Goal: Task Accomplishment & Management: Manage account settings

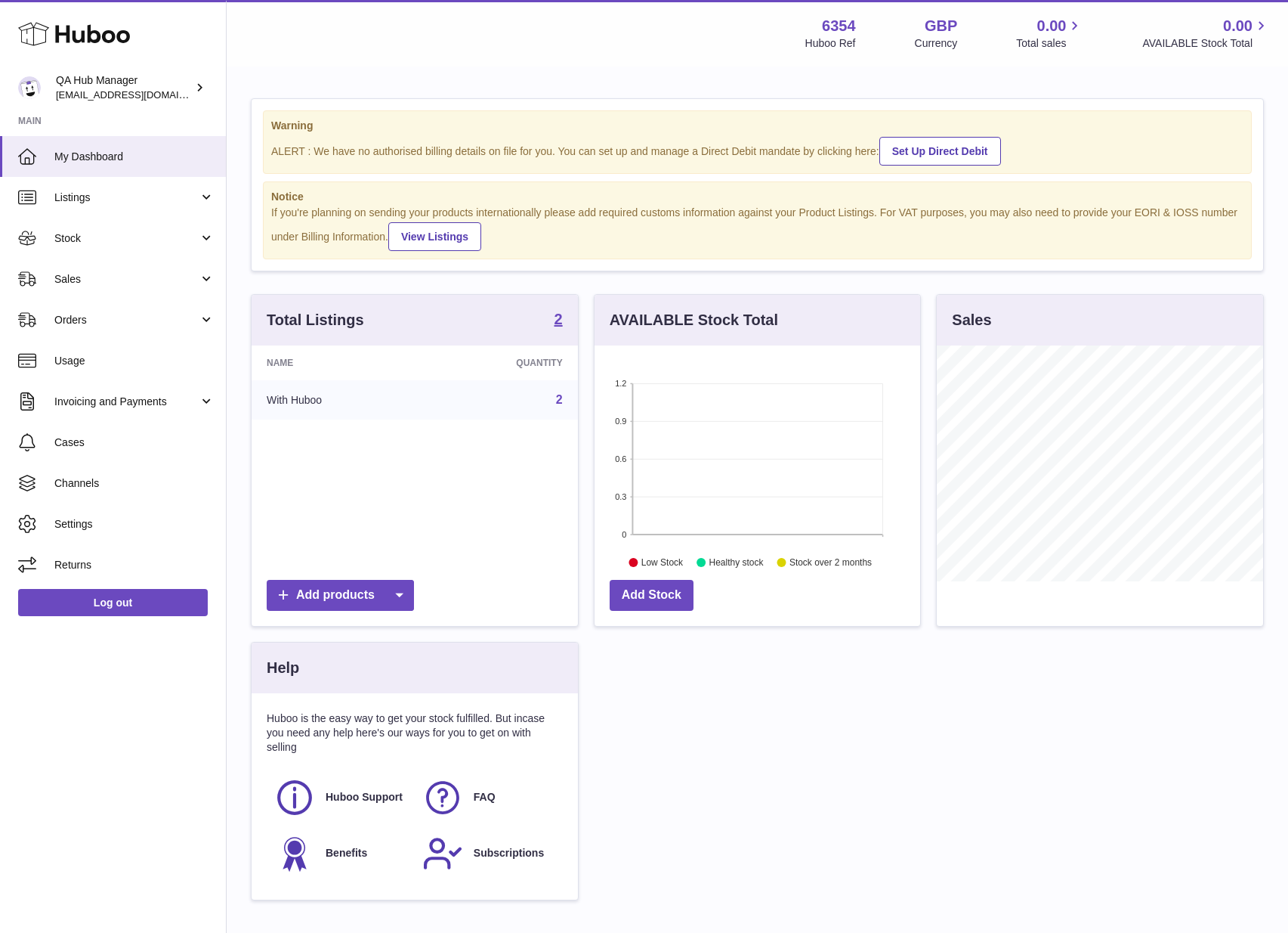
scroll to position [236, 325]
click at [153, 248] on link "Stock" at bounding box center [112, 238] width 226 height 41
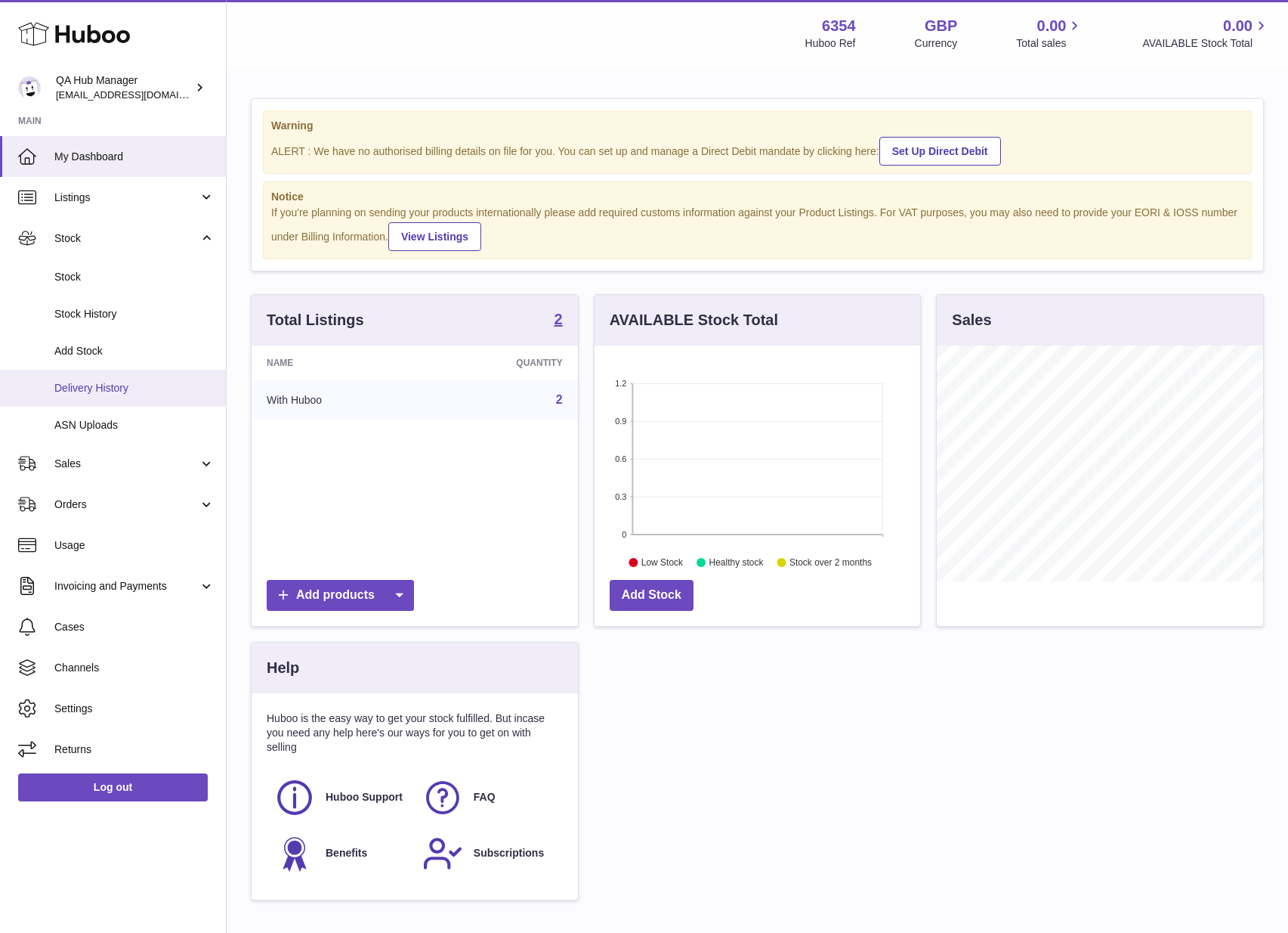
click at [130, 386] on span "Delivery History" at bounding box center [134, 387] width 160 height 14
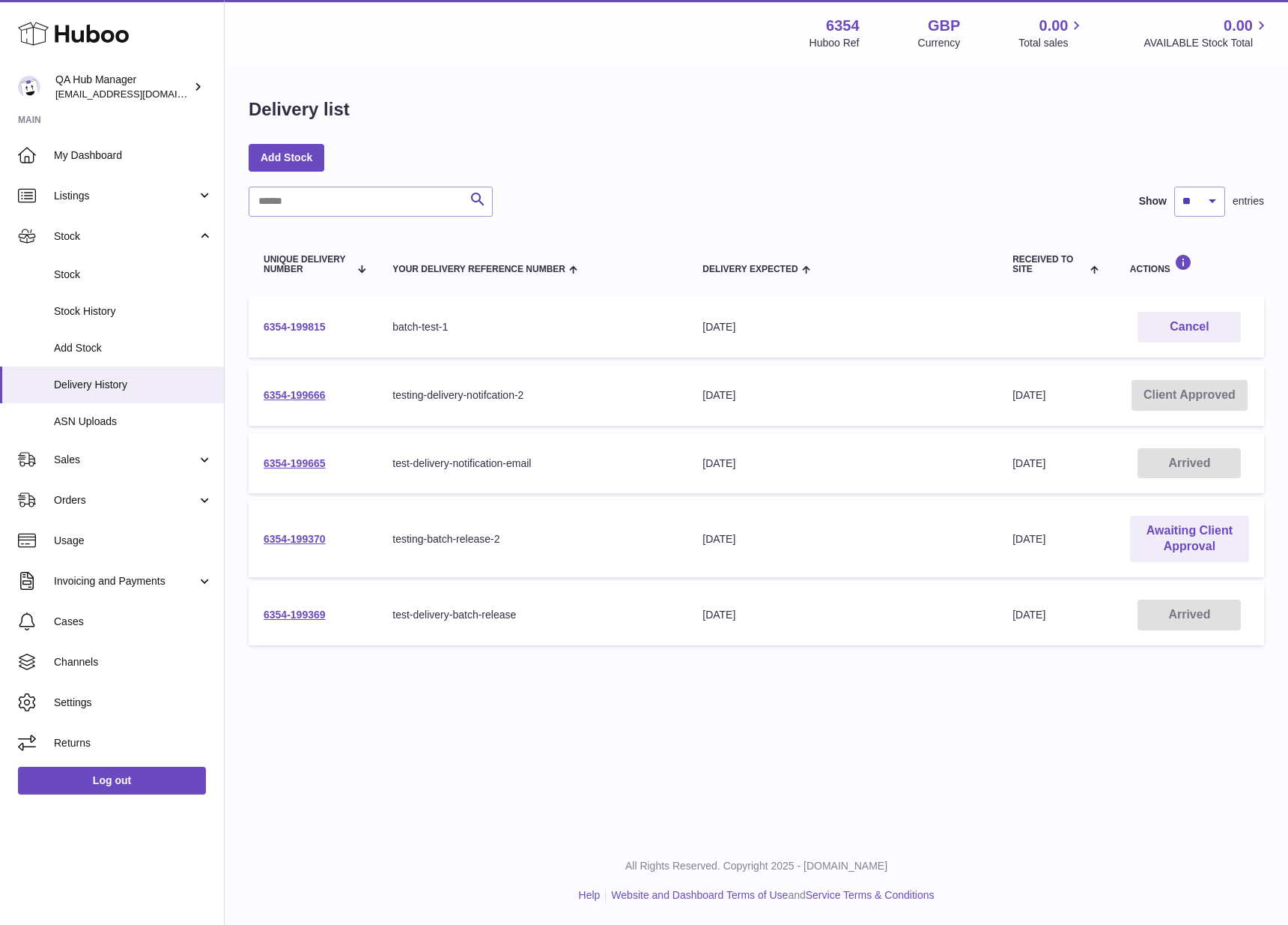
click at [268, 326] on link "6354-199815" at bounding box center [295, 326] width 62 height 12
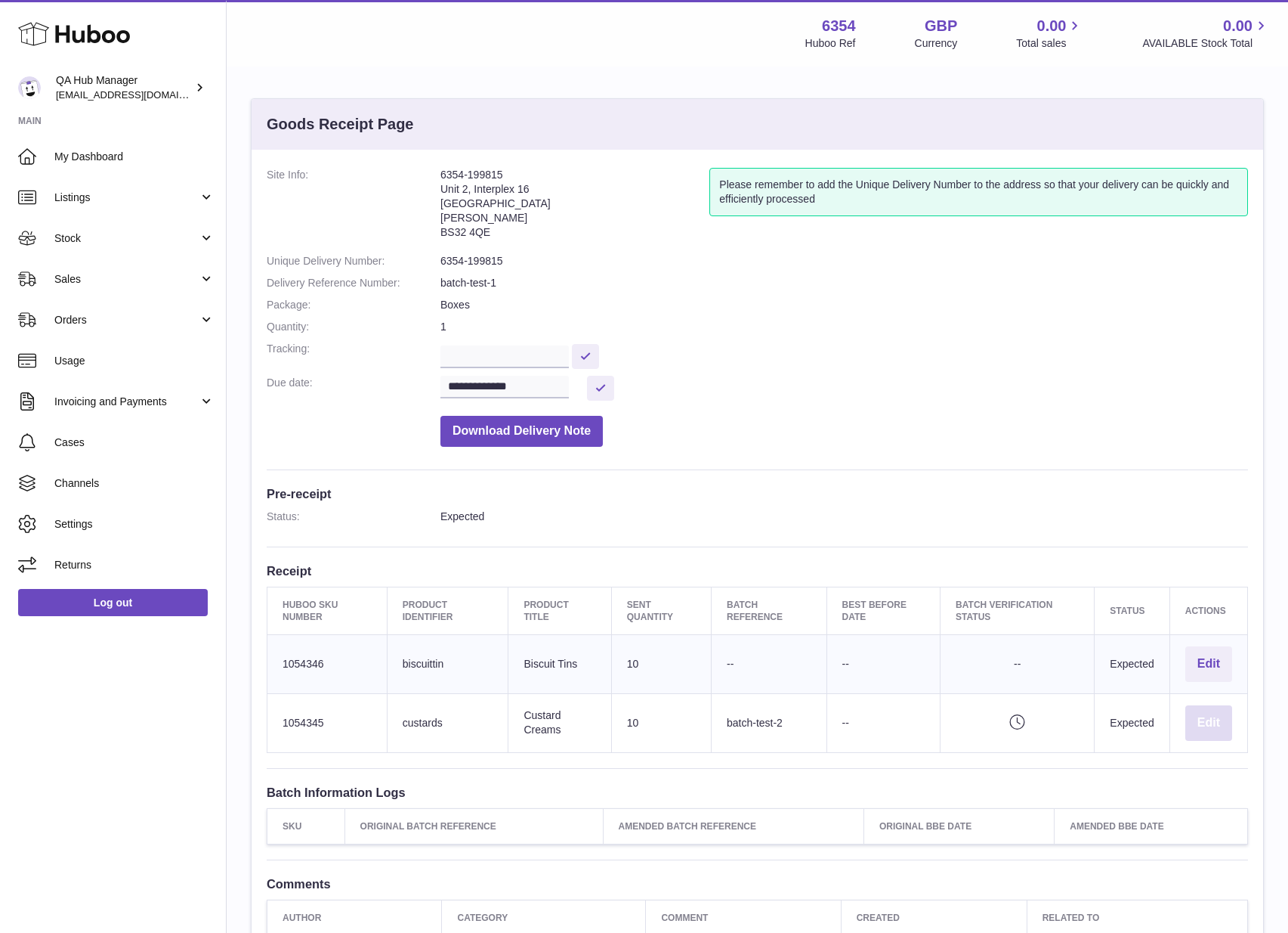
click at [1217, 730] on button "Edit" at bounding box center [1209, 723] width 47 height 36
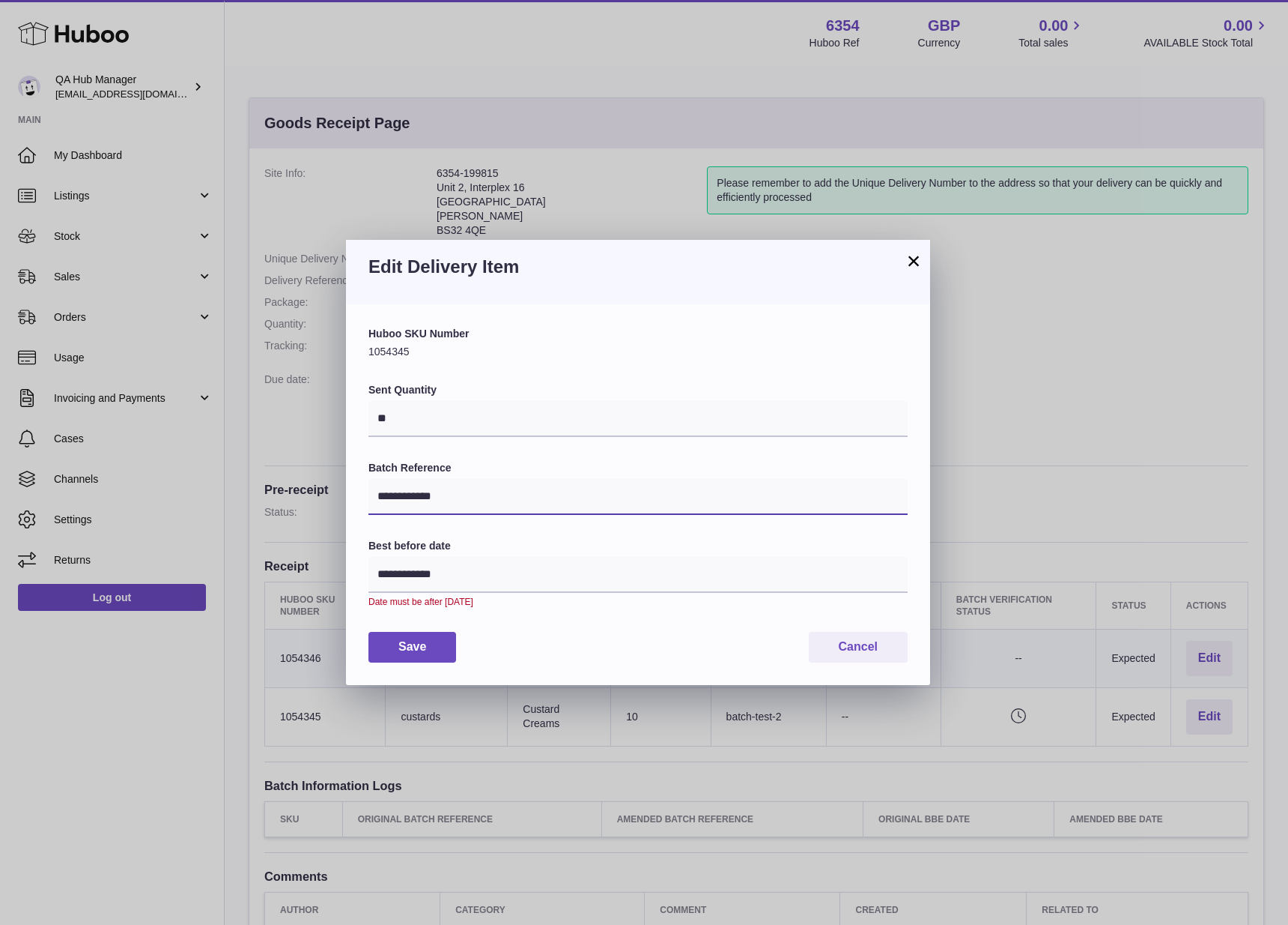
click at [547, 508] on input "**********" at bounding box center [638, 496] width 539 height 36
click at [866, 639] on button "Cancel" at bounding box center [859, 647] width 99 height 31
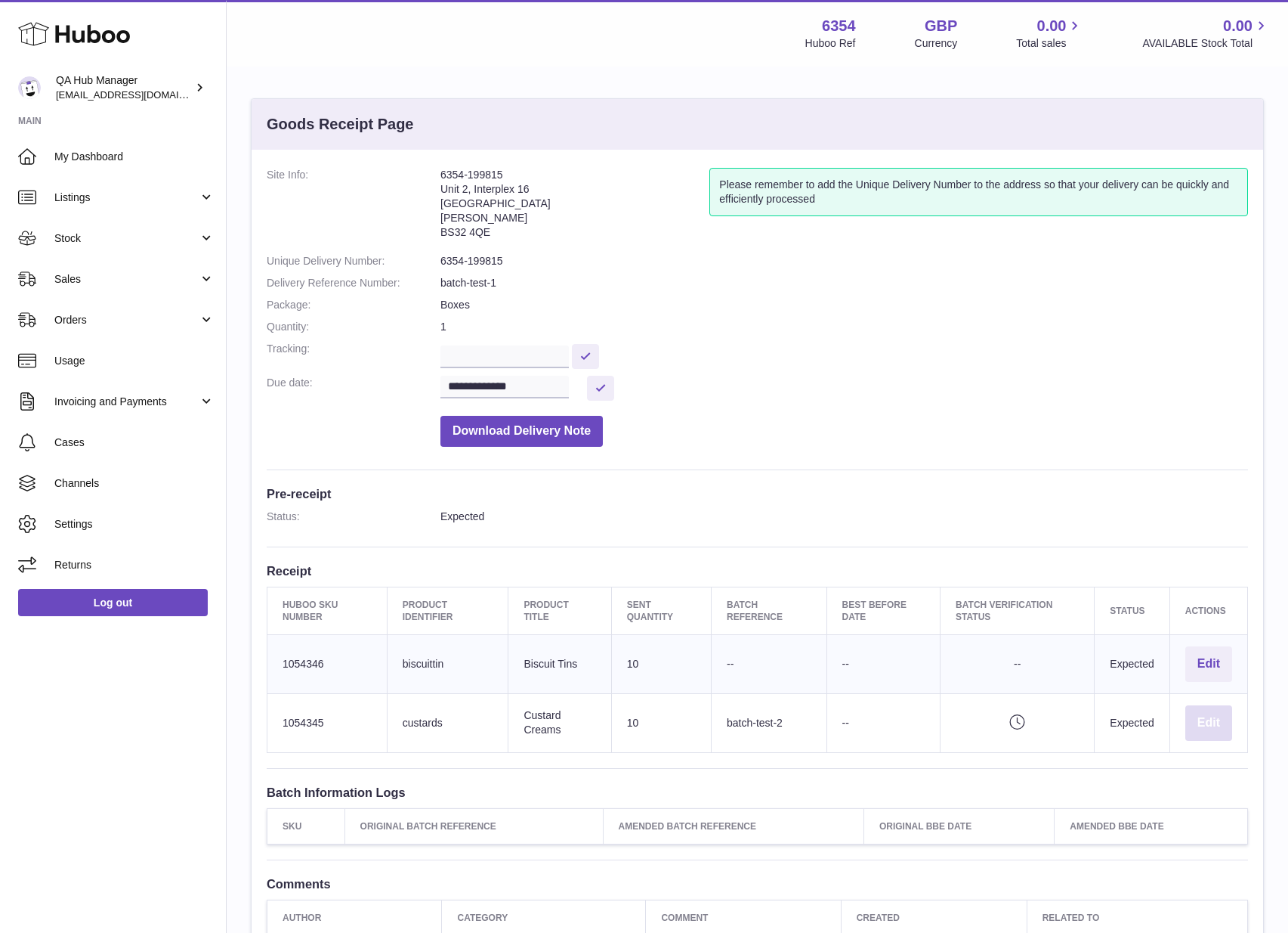
click at [1202, 725] on button "Edit" at bounding box center [1209, 723] width 47 height 36
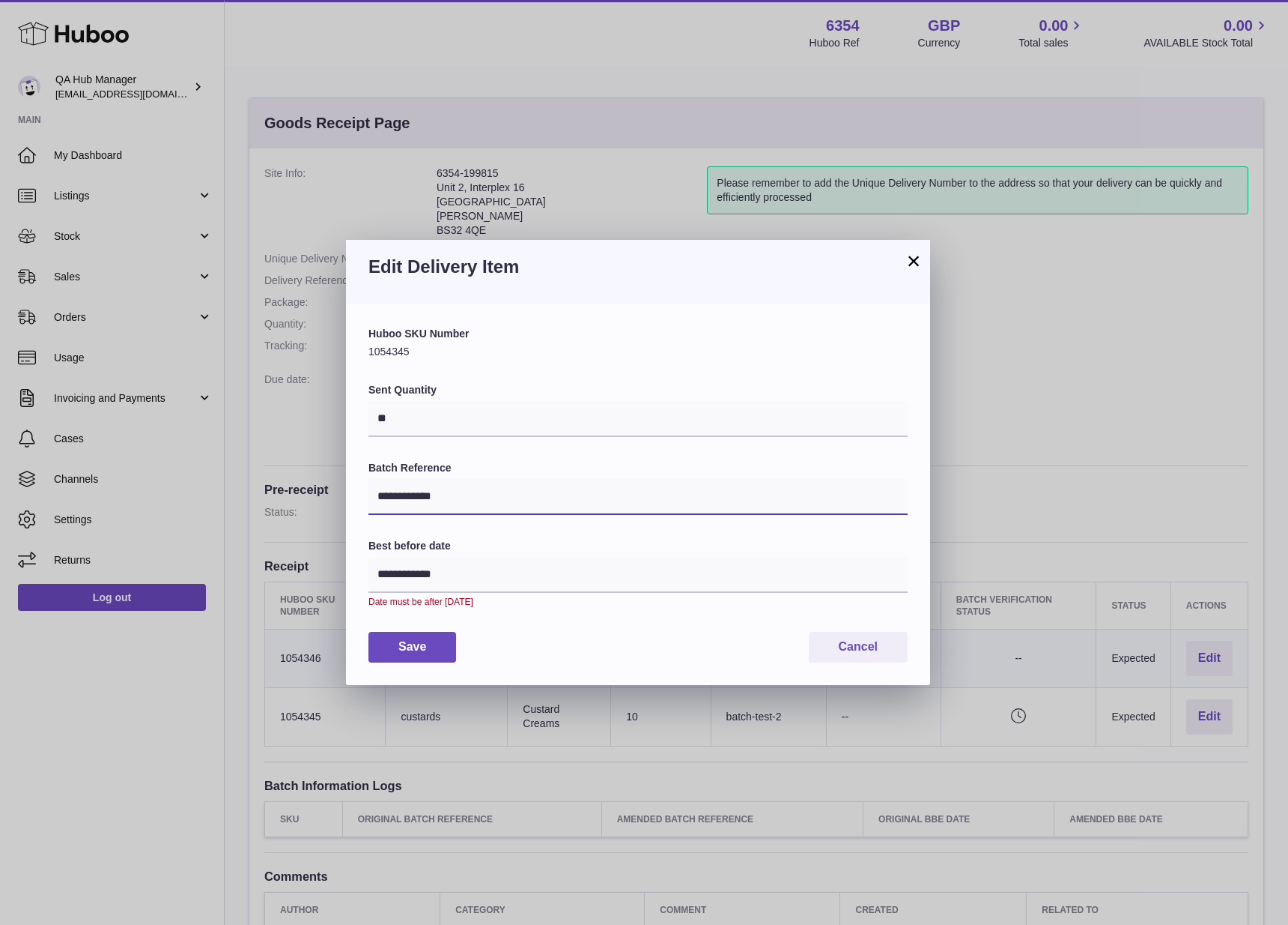
click at [607, 490] on input "**********" at bounding box center [638, 496] width 539 height 36
click at [811, 640] on button "Cancel" at bounding box center [859, 647] width 99 height 31
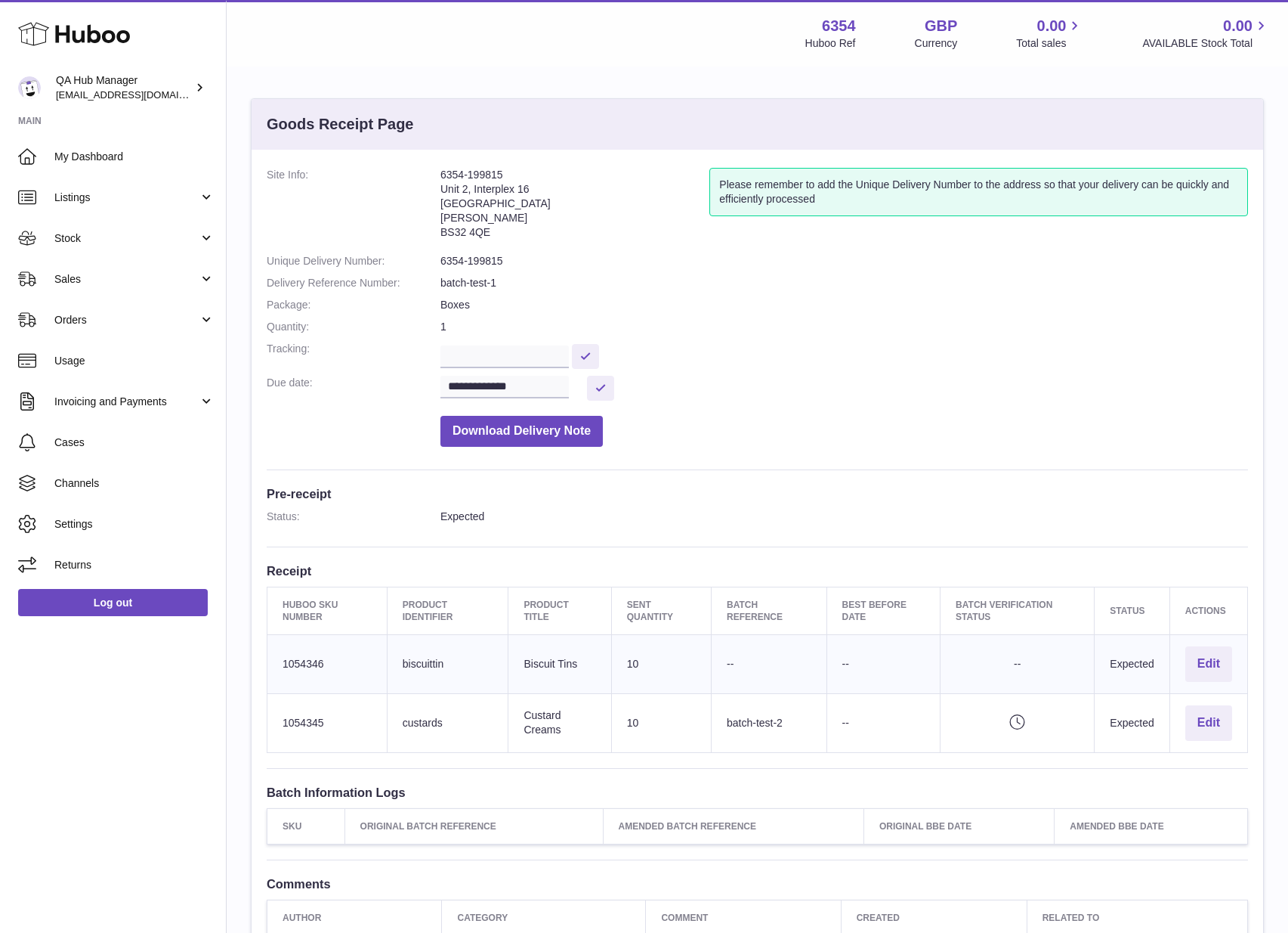
click at [851, 22] on strong "6354" at bounding box center [839, 26] width 34 height 21
copy strong "6354"
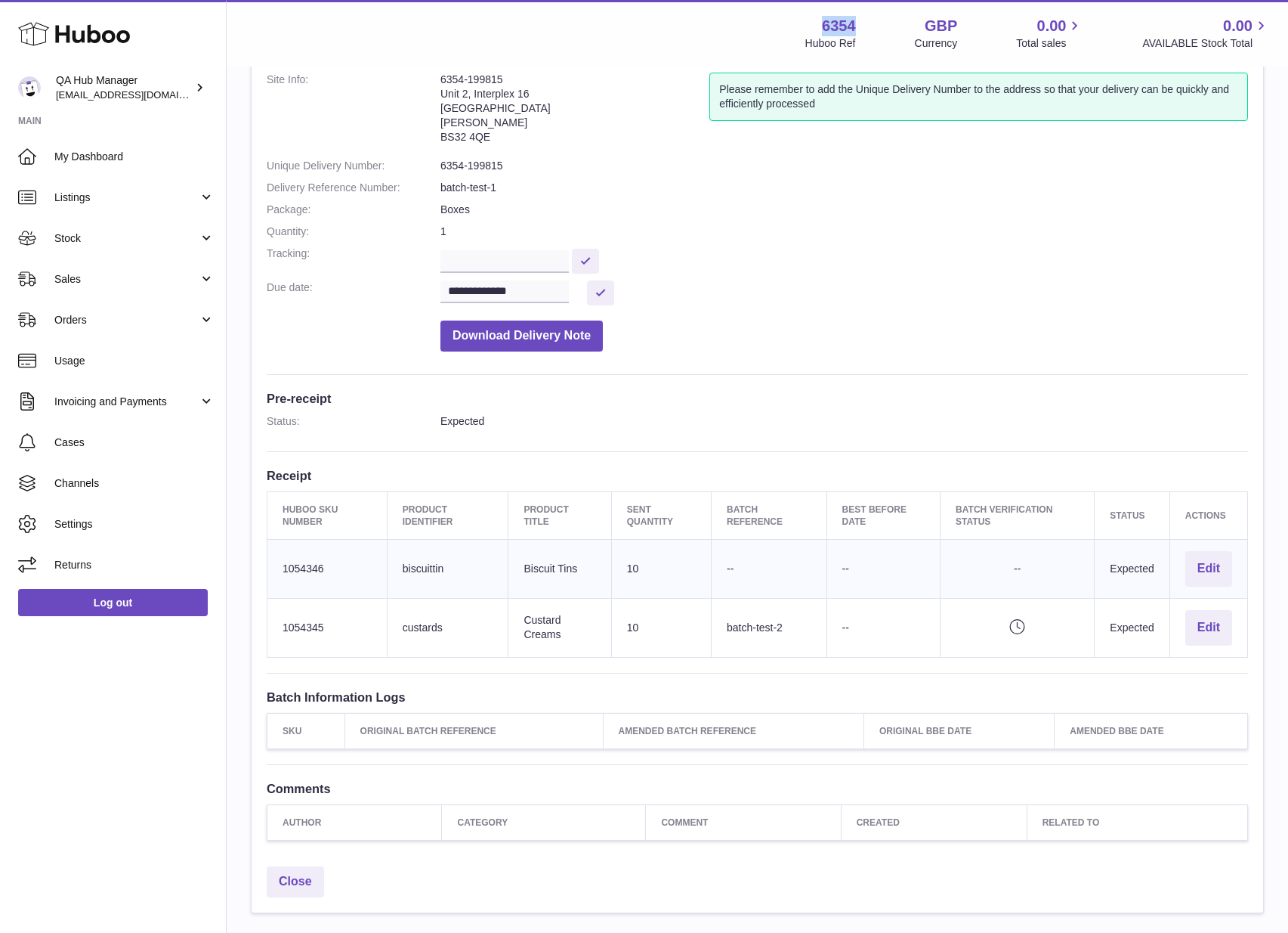
scroll to position [95, 0]
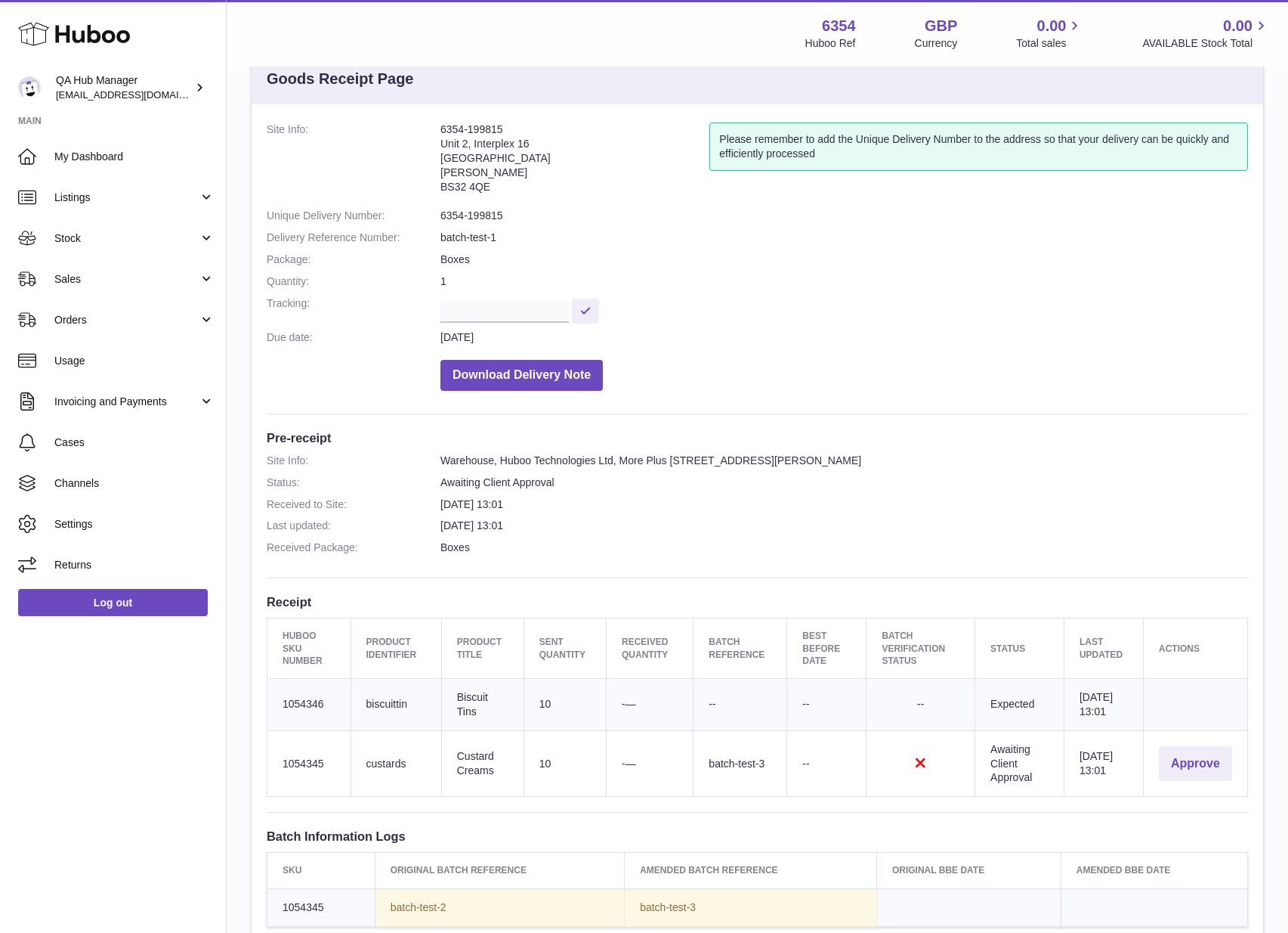
scroll to position [94, 0]
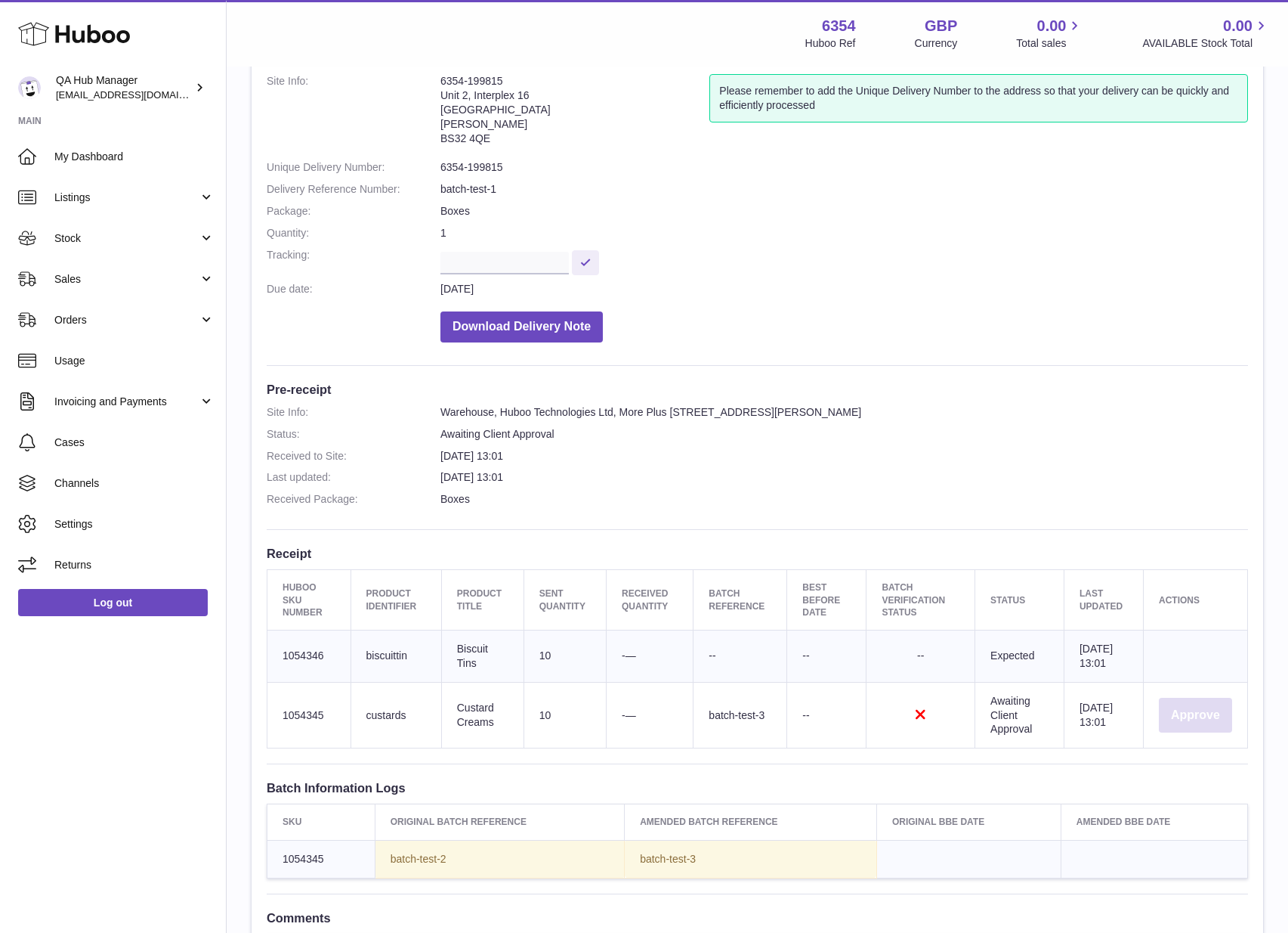
click at [1192, 719] on button "Approve" at bounding box center [1196, 715] width 73 height 36
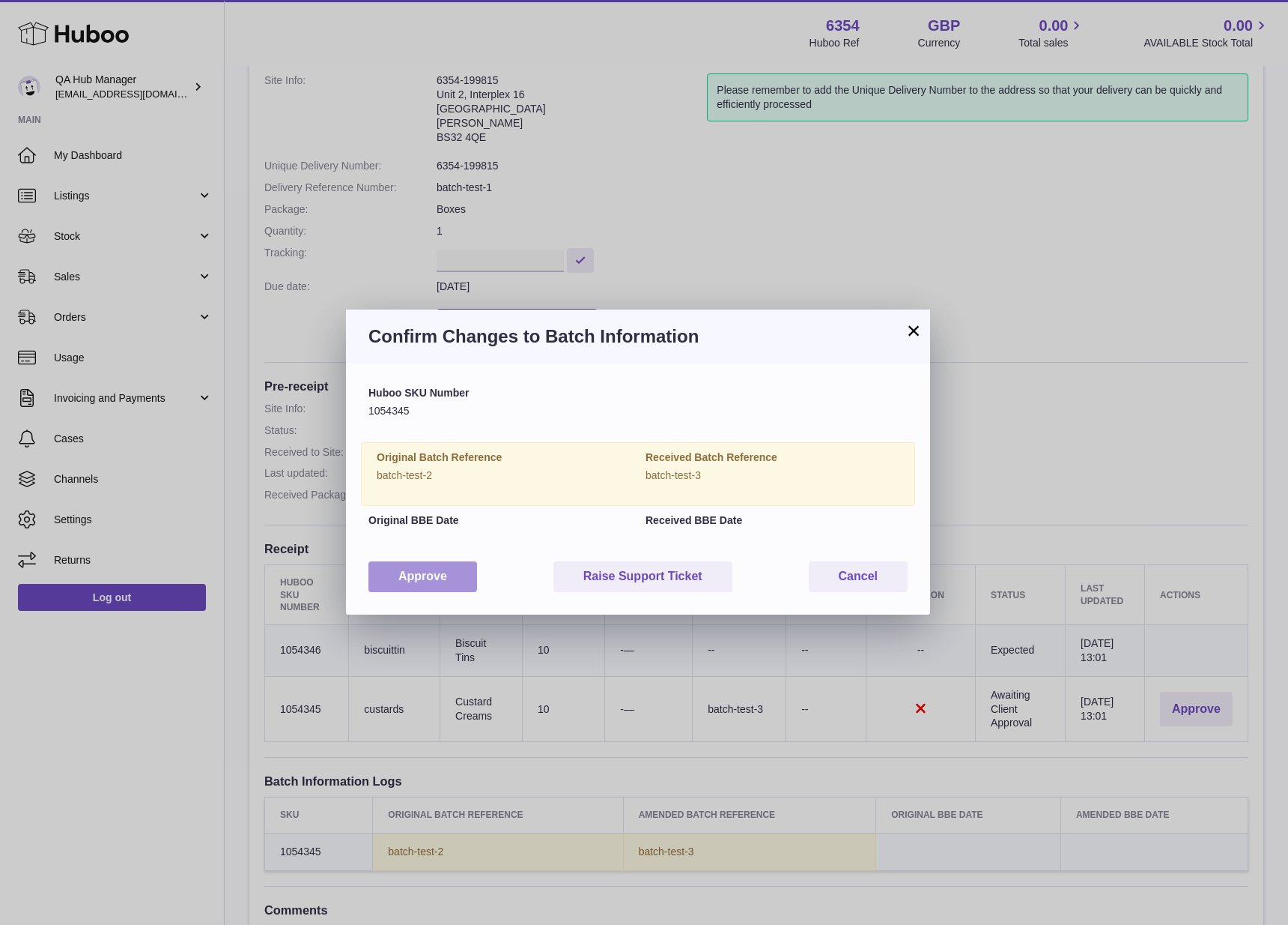
click at [439, 570] on button "Approve" at bounding box center [423, 576] width 109 height 31
